Goal: Use online tool/utility: Utilize a website feature to perform a specific function

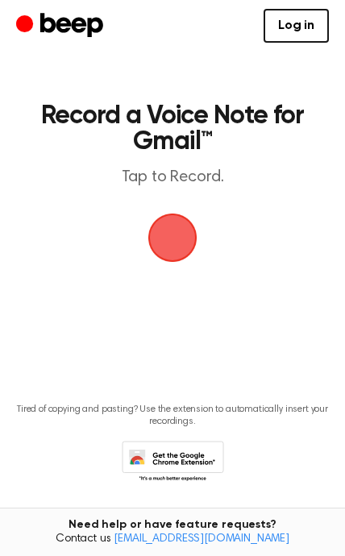
click at [188, 230] on span "button" at bounding box center [172, 238] width 66 height 66
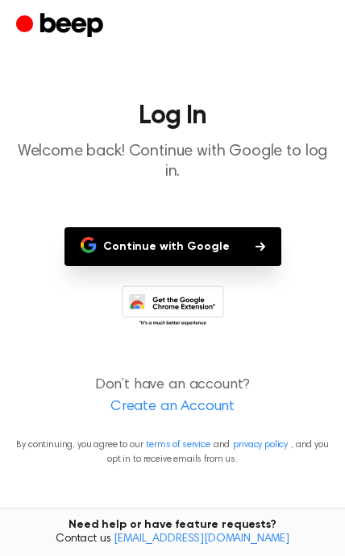
click at [228, 233] on button "Continue with Google" at bounding box center [172, 246] width 217 height 39
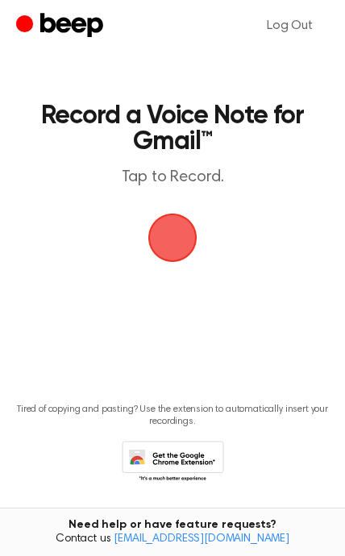
click at [186, 242] on span "button" at bounding box center [172, 238] width 58 height 58
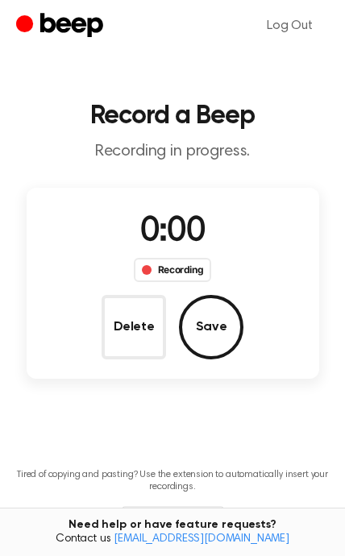
click at [176, 239] on span "0:00" at bounding box center [172, 232] width 64 height 34
click at [222, 331] on button "Save" at bounding box center [211, 327] width 64 height 64
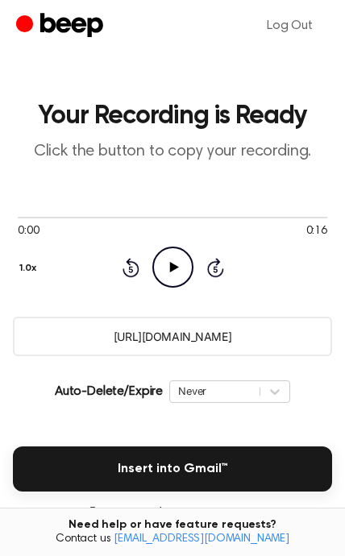
click at [174, 267] on icon at bounding box center [173, 267] width 9 height 10
click at [263, 470] on button "Insert into Gmail™" at bounding box center [172, 468] width 319 height 45
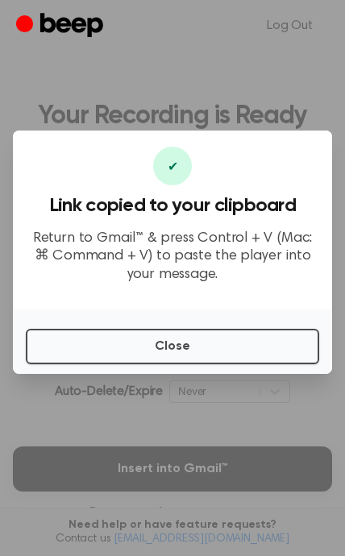
click at [213, 364] on button "Close" at bounding box center [172, 346] width 293 height 35
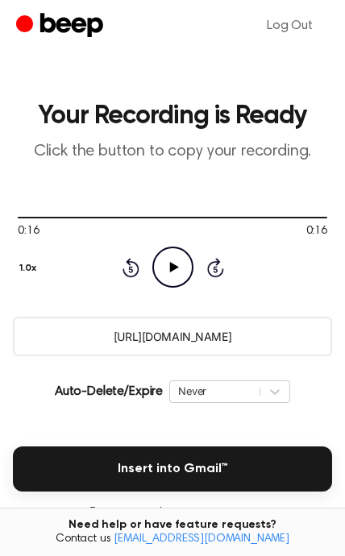
click at [174, 275] on icon "Play Audio" at bounding box center [172, 266] width 41 height 41
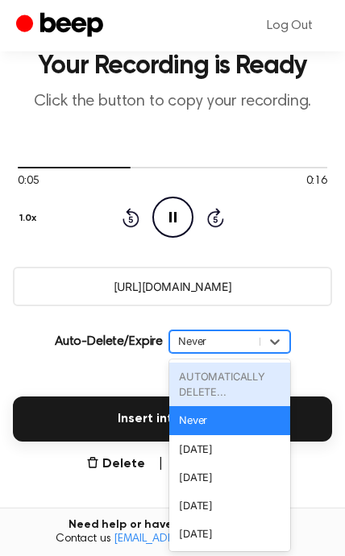
scroll to position [51, 0]
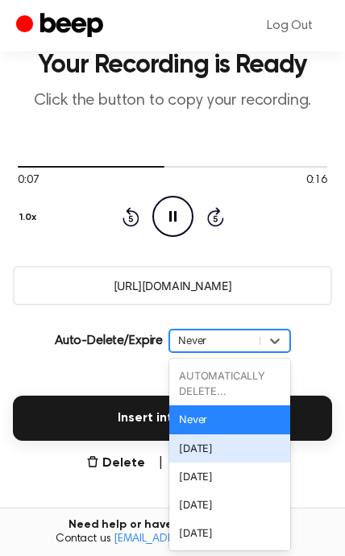
click at [232, 445] on div "[DATE]" at bounding box center [229, 448] width 121 height 28
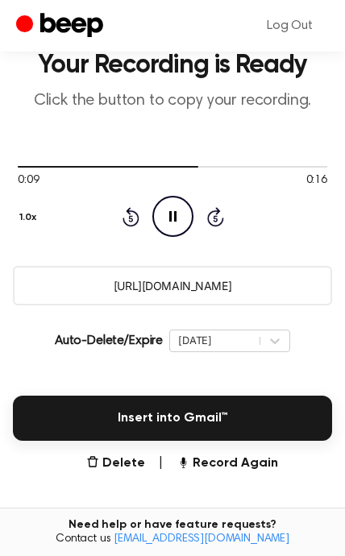
click at [225, 425] on button "Insert into Gmail™" at bounding box center [172, 417] width 319 height 45
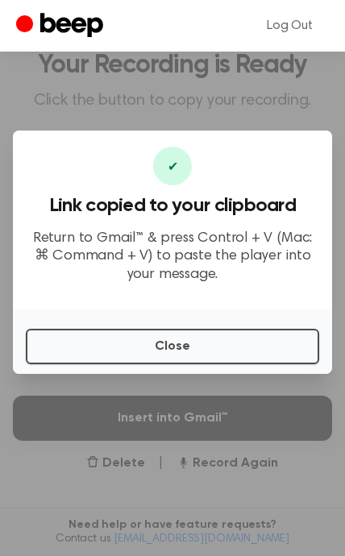
click at [237, 364] on button "Close" at bounding box center [172, 346] width 293 height 35
